Goal: Check status

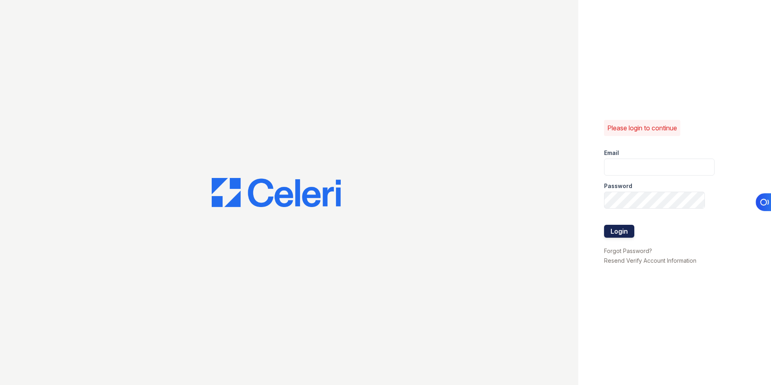
type input "lchotiner@lantowerliving.com"
click at [619, 232] on button "Login" at bounding box center [619, 231] width 30 height 13
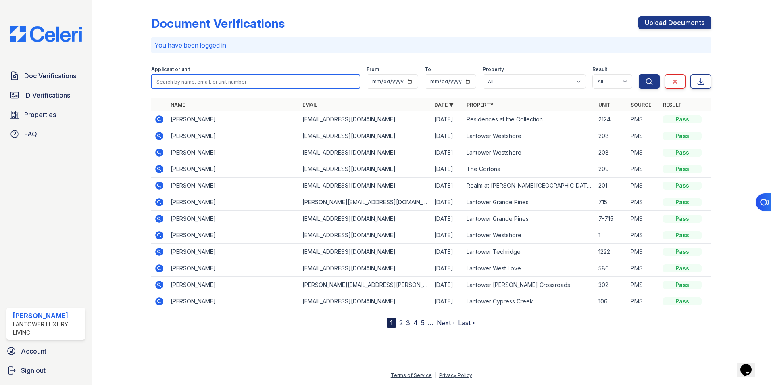
click at [173, 83] on input "search" at bounding box center [255, 81] width 209 height 15
type input "savannah"
click at [639, 74] on button "Search" at bounding box center [649, 81] width 21 height 15
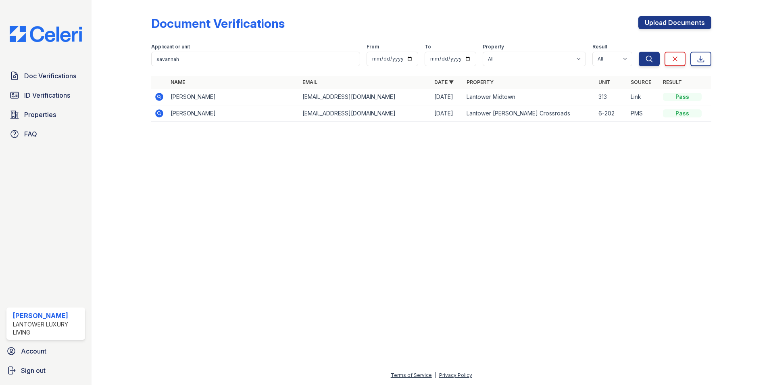
click at [157, 98] on icon at bounding box center [159, 97] width 8 height 8
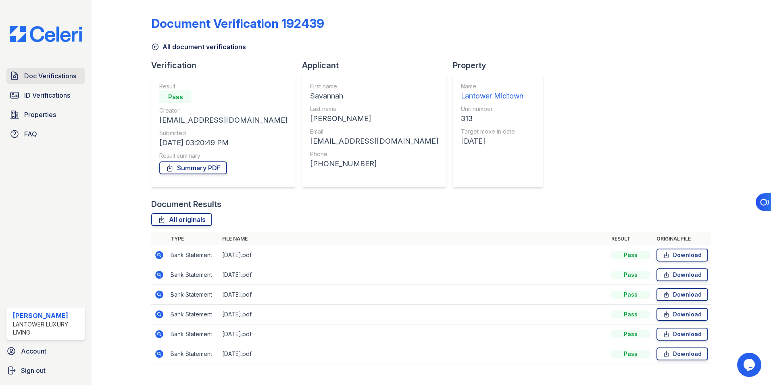
click at [52, 73] on span "Doc Verifications" at bounding box center [50, 76] width 52 height 10
